Goal: Information Seeking & Learning: Learn about a topic

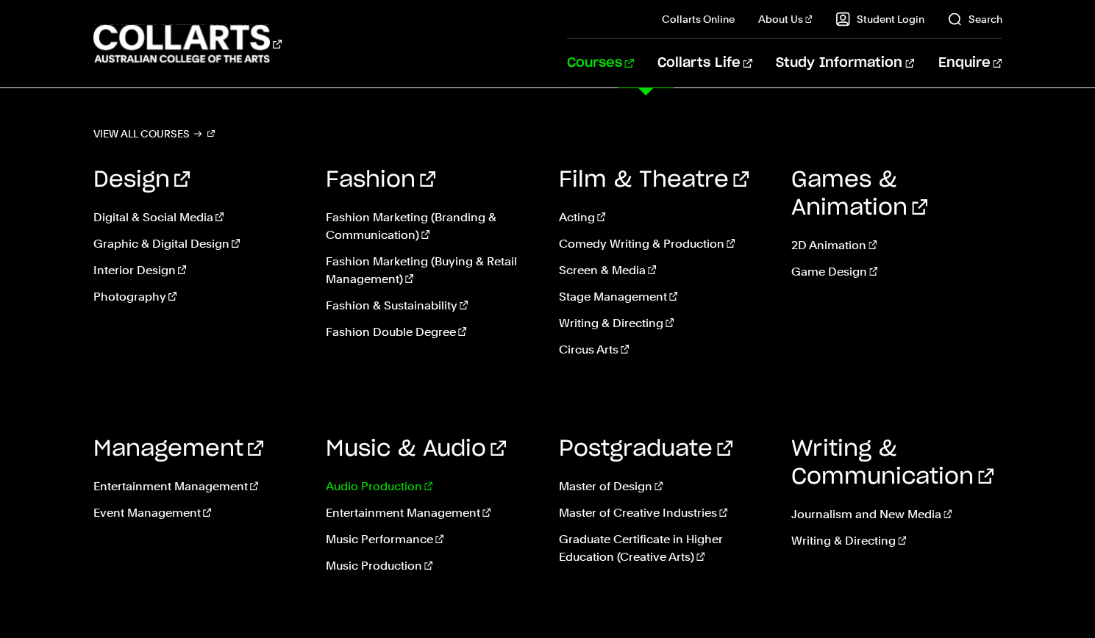
click at [376, 485] on link "Audio Production" at bounding box center [431, 487] width 210 height 18
click at [366, 568] on link "Music Production" at bounding box center [431, 566] width 210 height 18
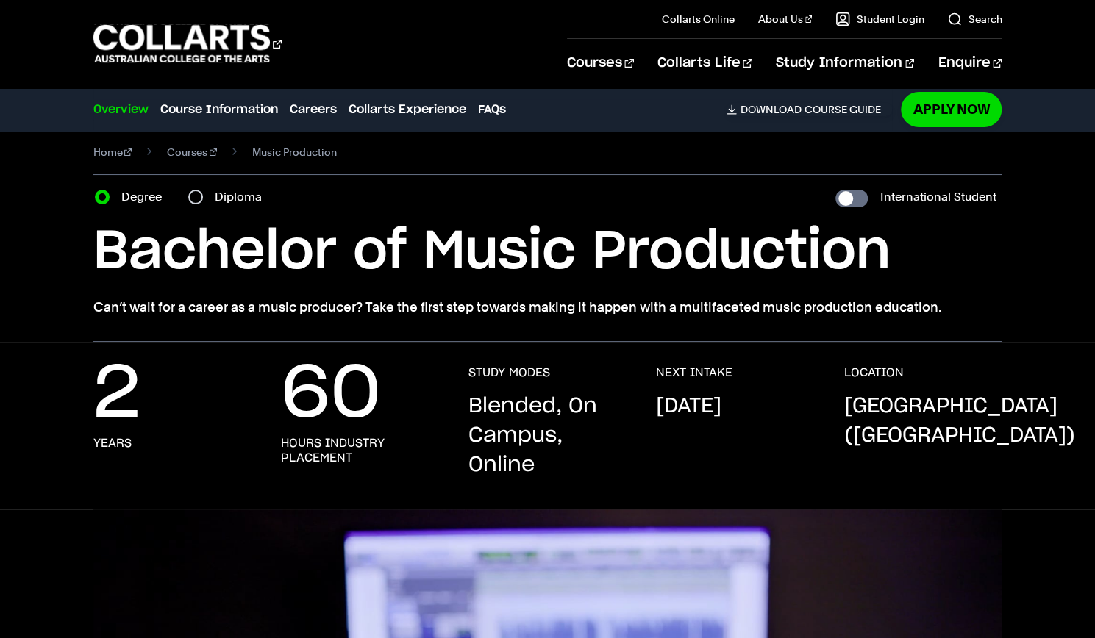
scroll to position [12, 0]
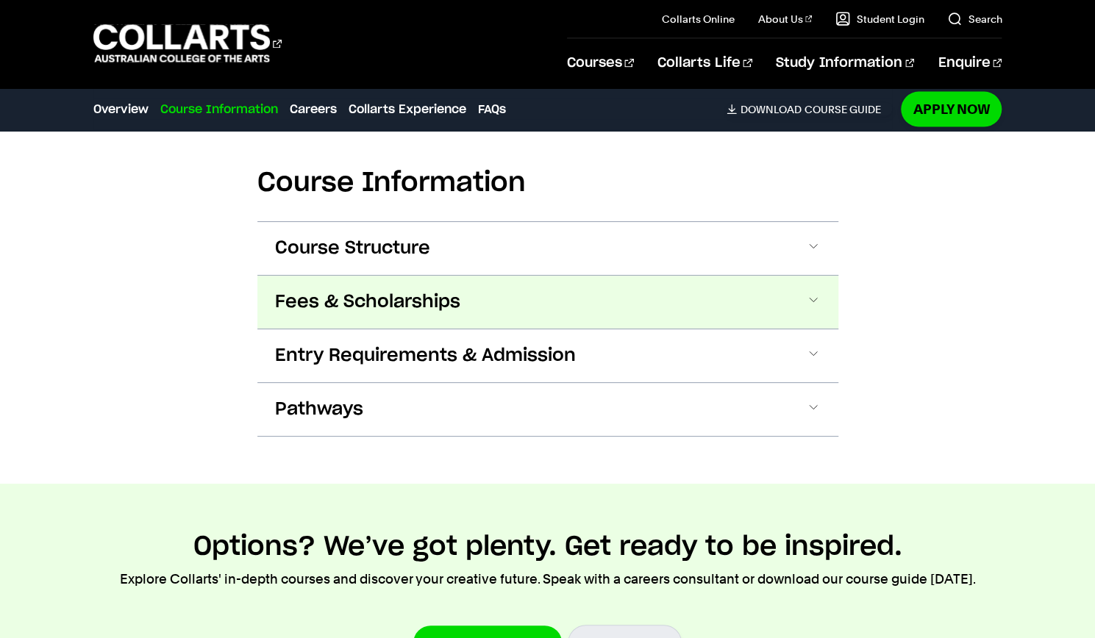
click at [371, 290] on span "Fees & Scholarships" at bounding box center [367, 302] width 185 height 24
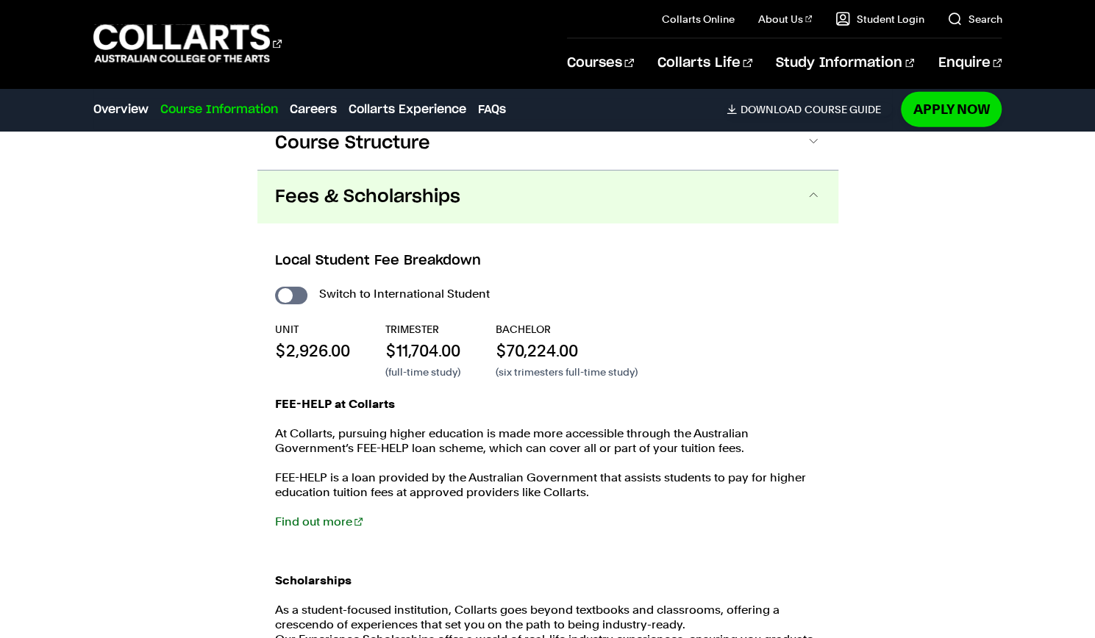
scroll to position [1986, 0]
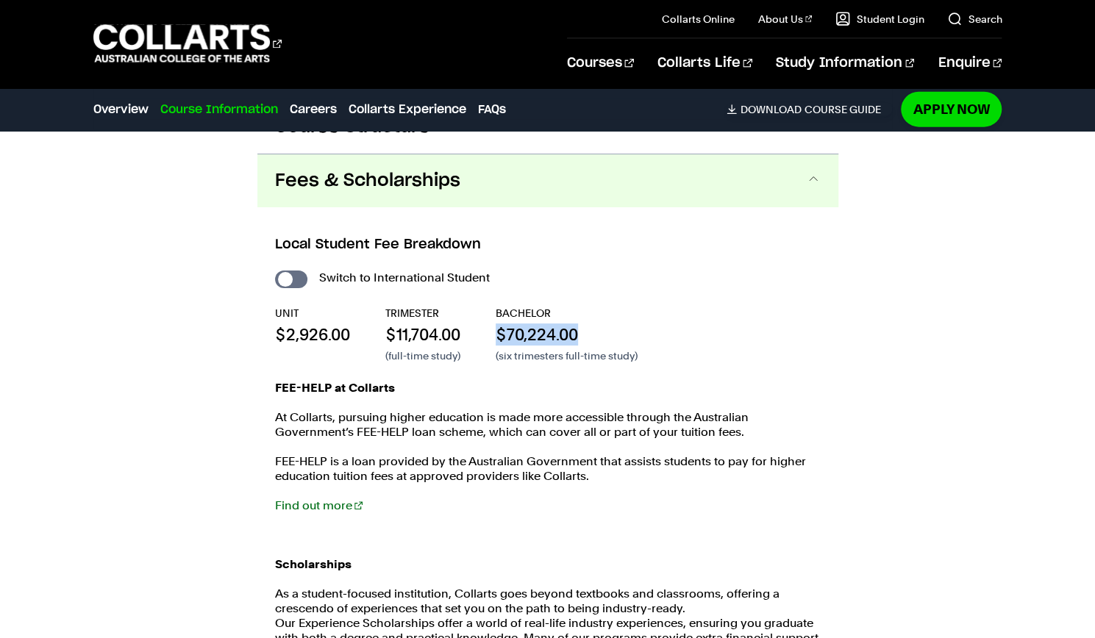
drag, startPoint x: 496, startPoint y: 313, endPoint x: 671, endPoint y: 308, distance: 175.8
click at [671, 308] on div "UNIT $2,926.00 TRIMESTER $11,704.00 (full-time study) BACHELOR $70,224.00 (six …" at bounding box center [548, 334] width 546 height 57
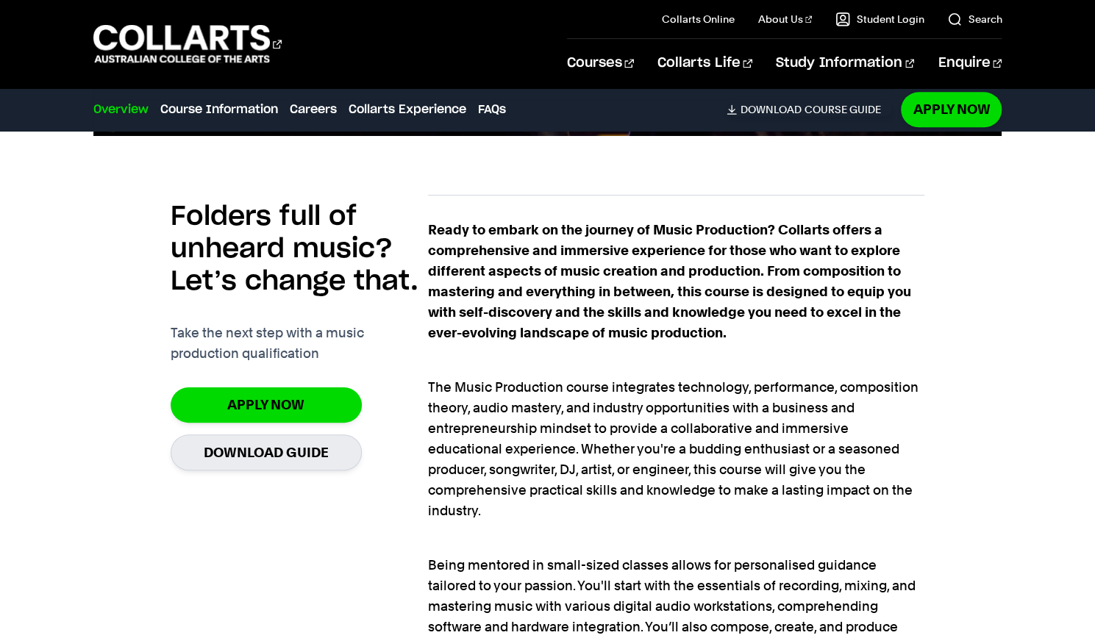
scroll to position [0, 0]
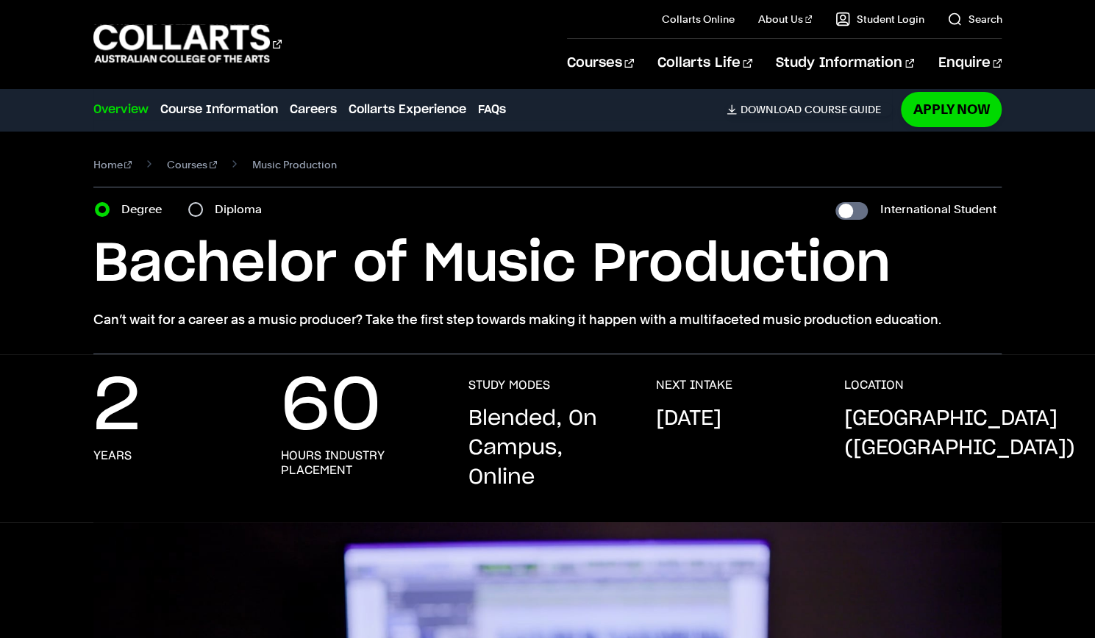
click at [213, 215] on div "Diploma" at bounding box center [229, 209] width 82 height 21
click at [195, 210] on input "Diploma" at bounding box center [195, 209] width 15 height 15
radio input "true"
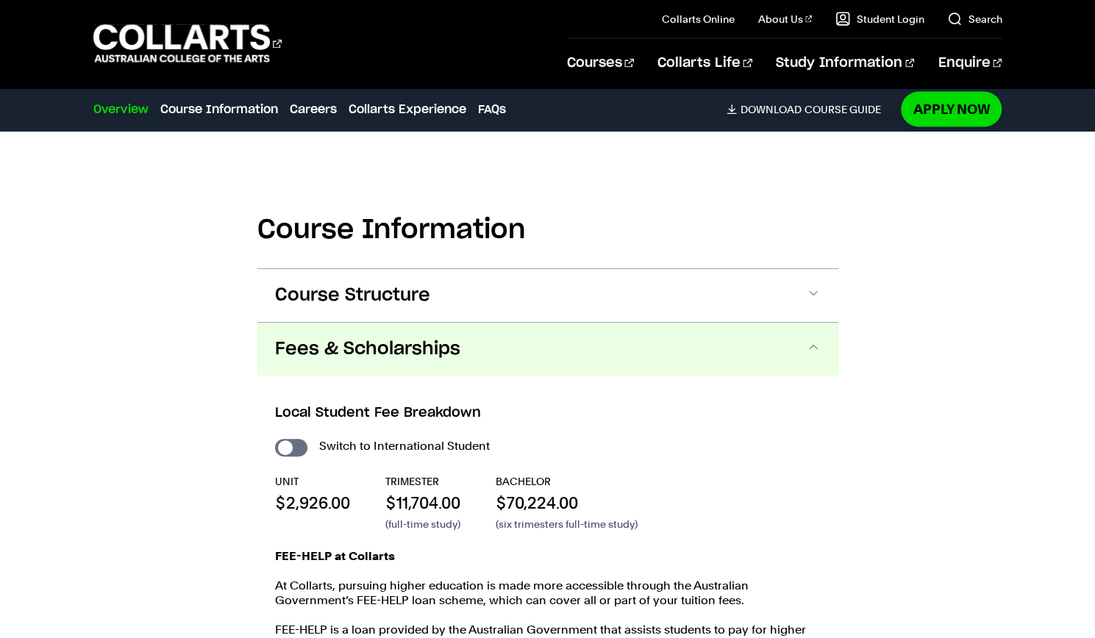
scroll to position [1819, 0]
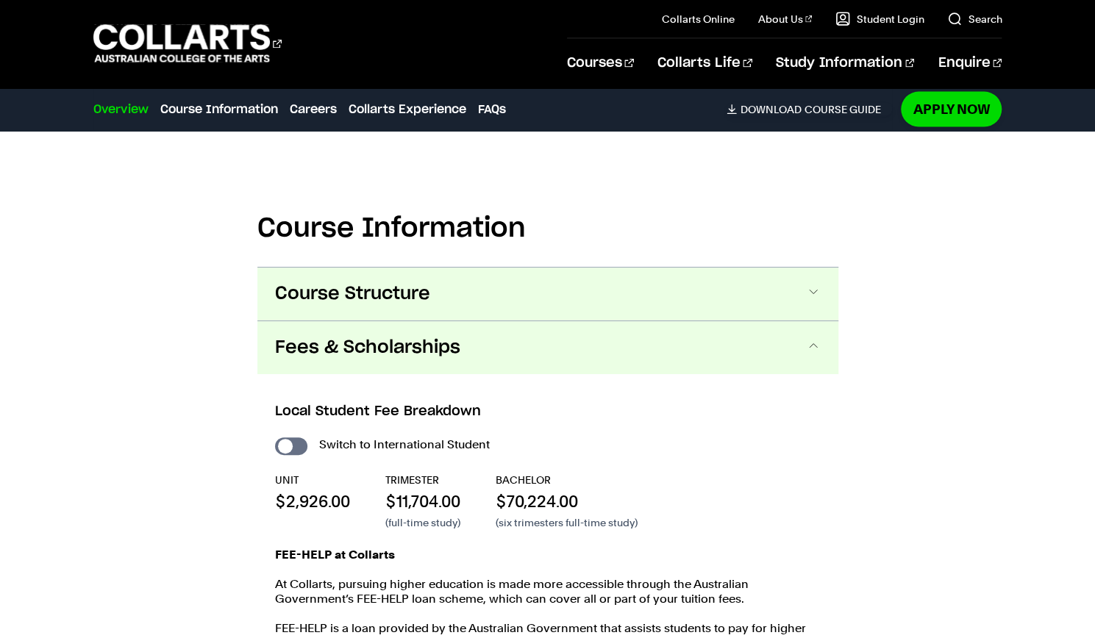
click at [441, 271] on button "Course Structure" at bounding box center [547, 294] width 581 height 53
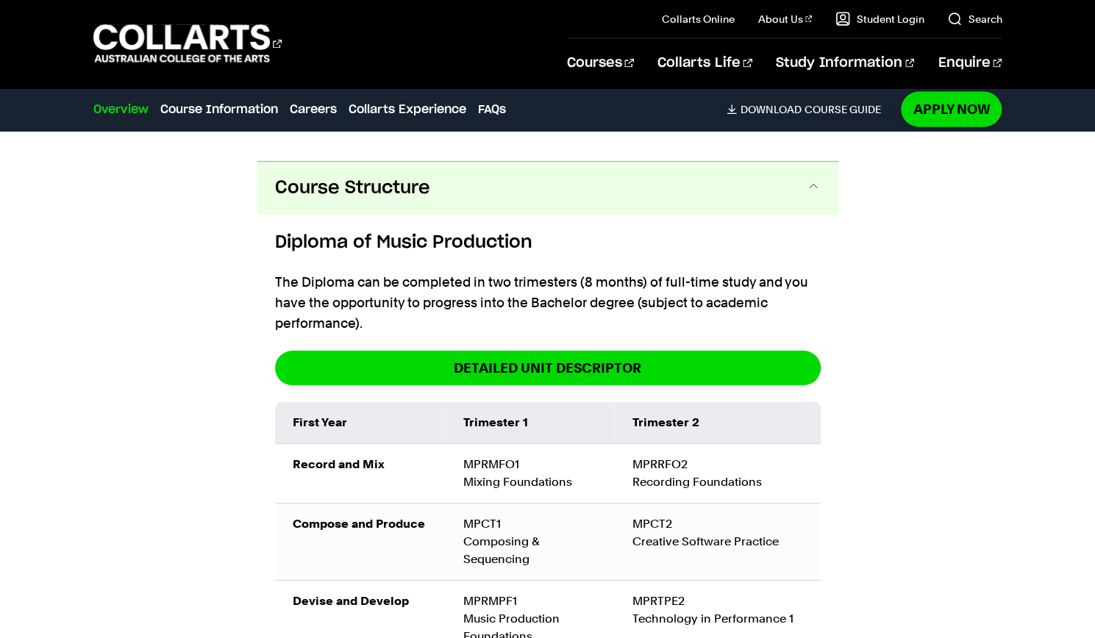
scroll to position [1860, 0]
